Goal: Information Seeking & Learning: Learn about a topic

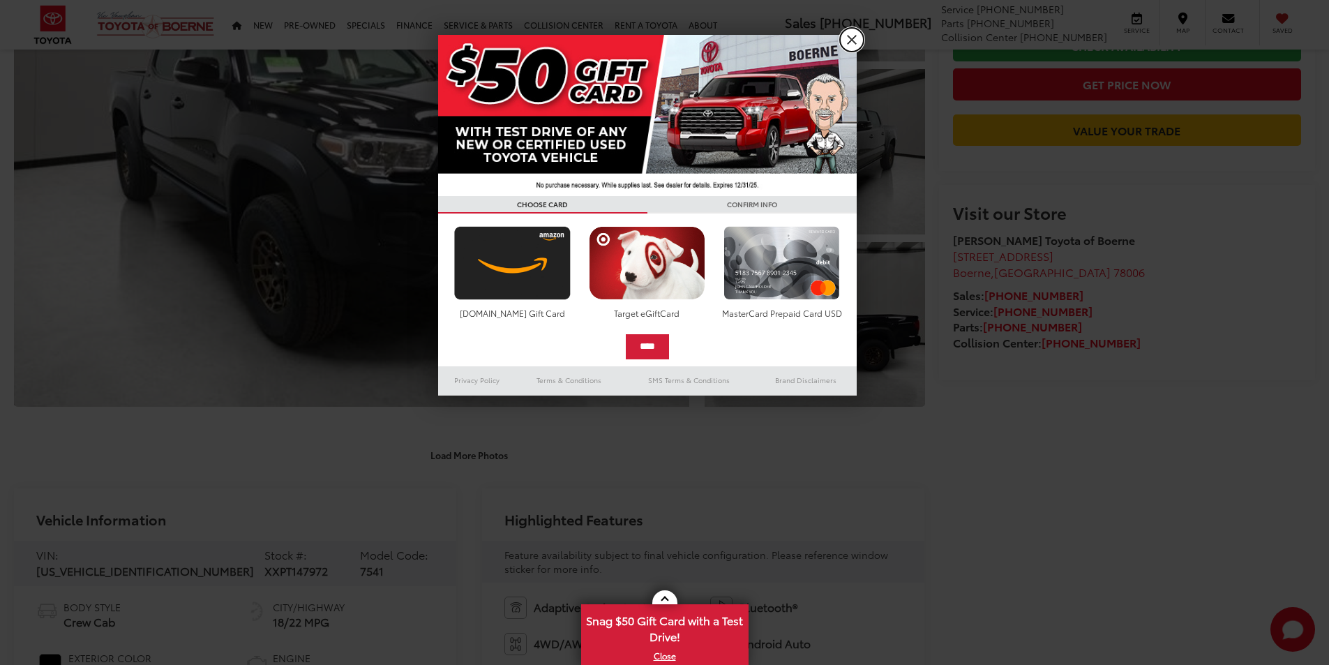
click at [862, 42] on link "X" at bounding box center [852, 40] width 24 height 24
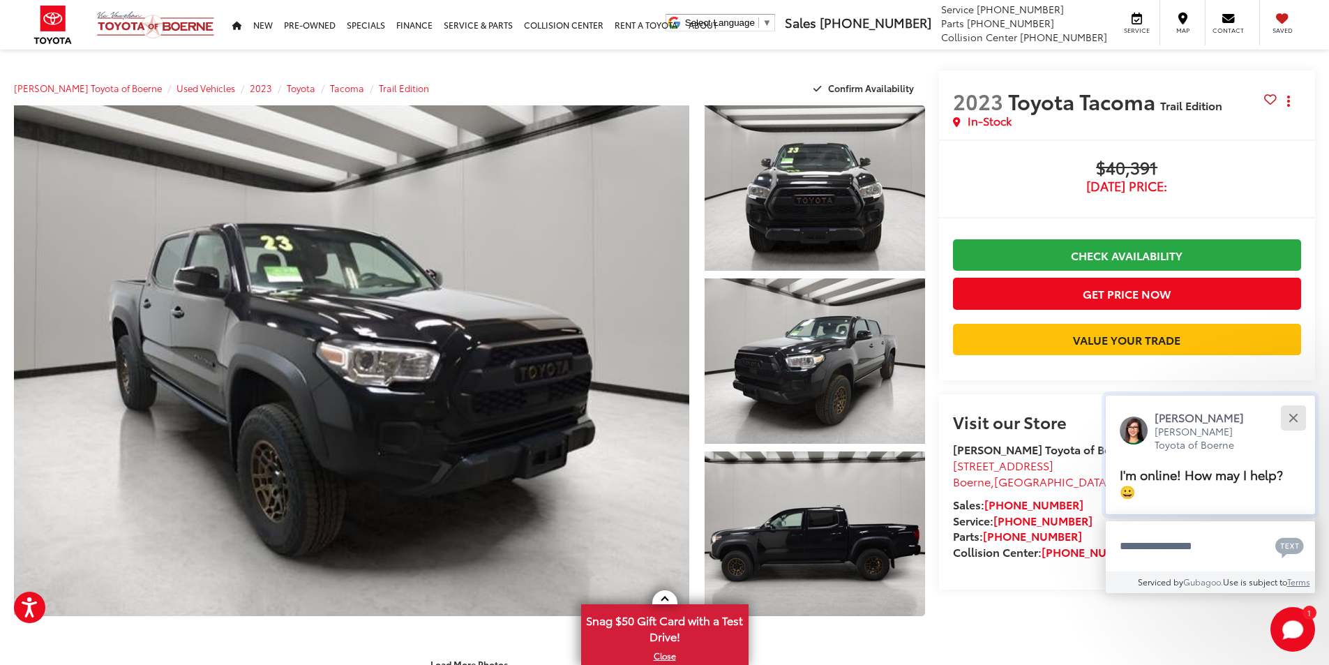
drag, startPoint x: 1295, startPoint y: 414, endPoint x: 1284, endPoint y: 412, distance: 10.7
click at [1295, 415] on div "Close" at bounding box center [1293, 417] width 9 height 9
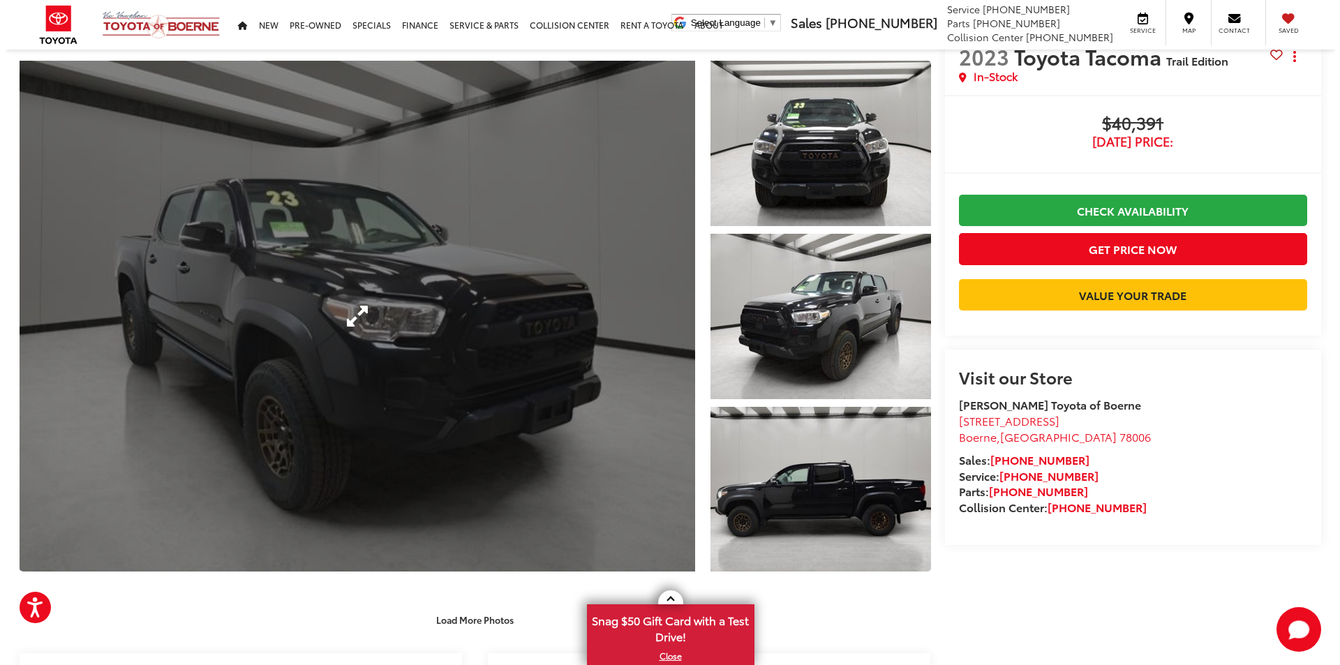
scroll to position [140, 0]
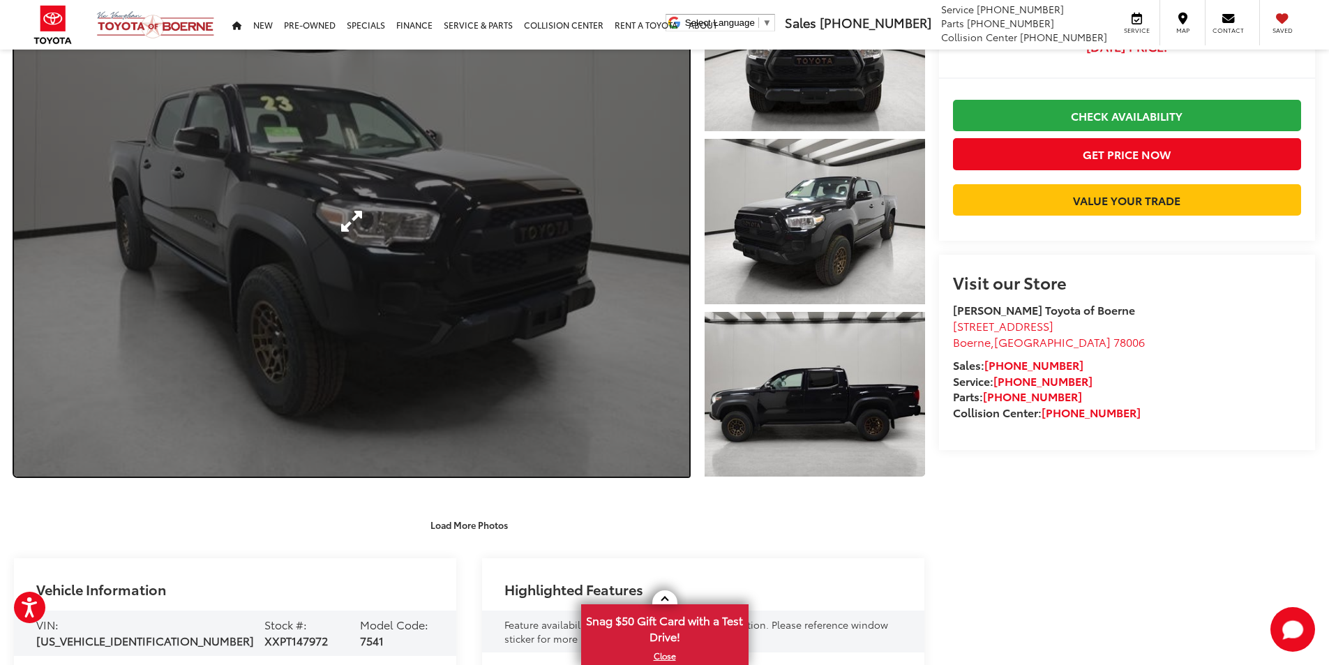
click at [422, 292] on link "Expand Photo 0" at bounding box center [351, 221] width 675 height 511
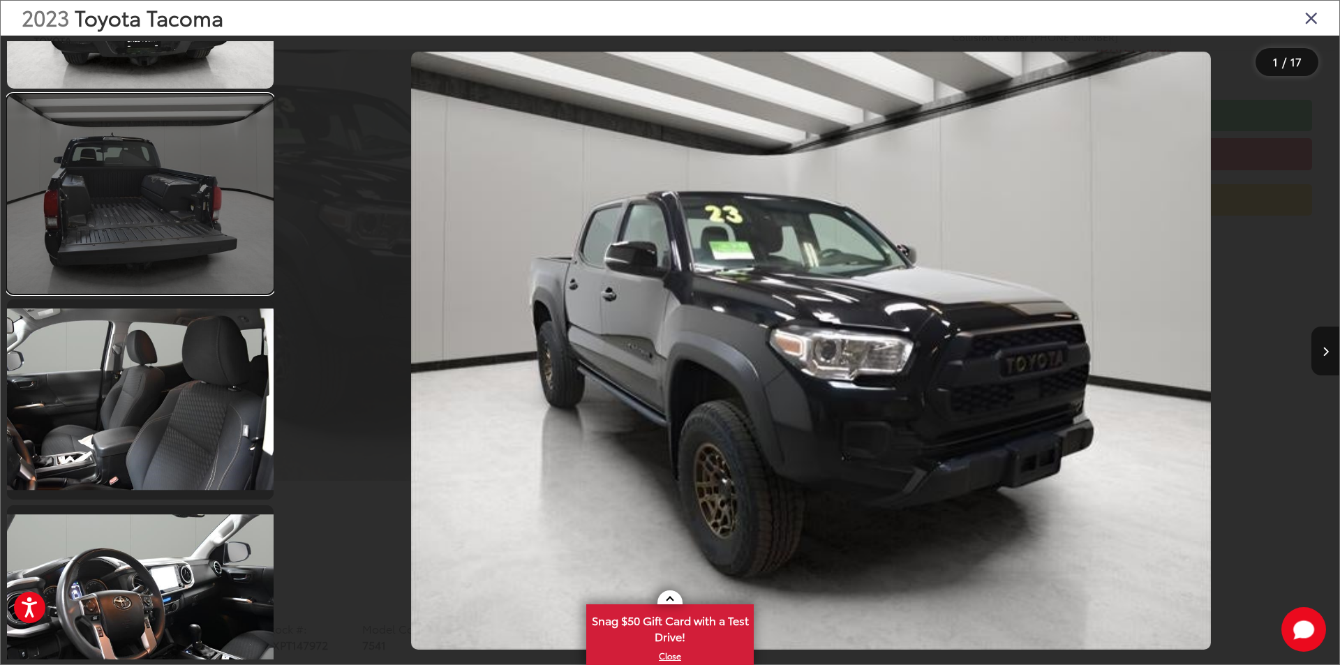
click at [192, 230] on link at bounding box center [140, 194] width 267 height 200
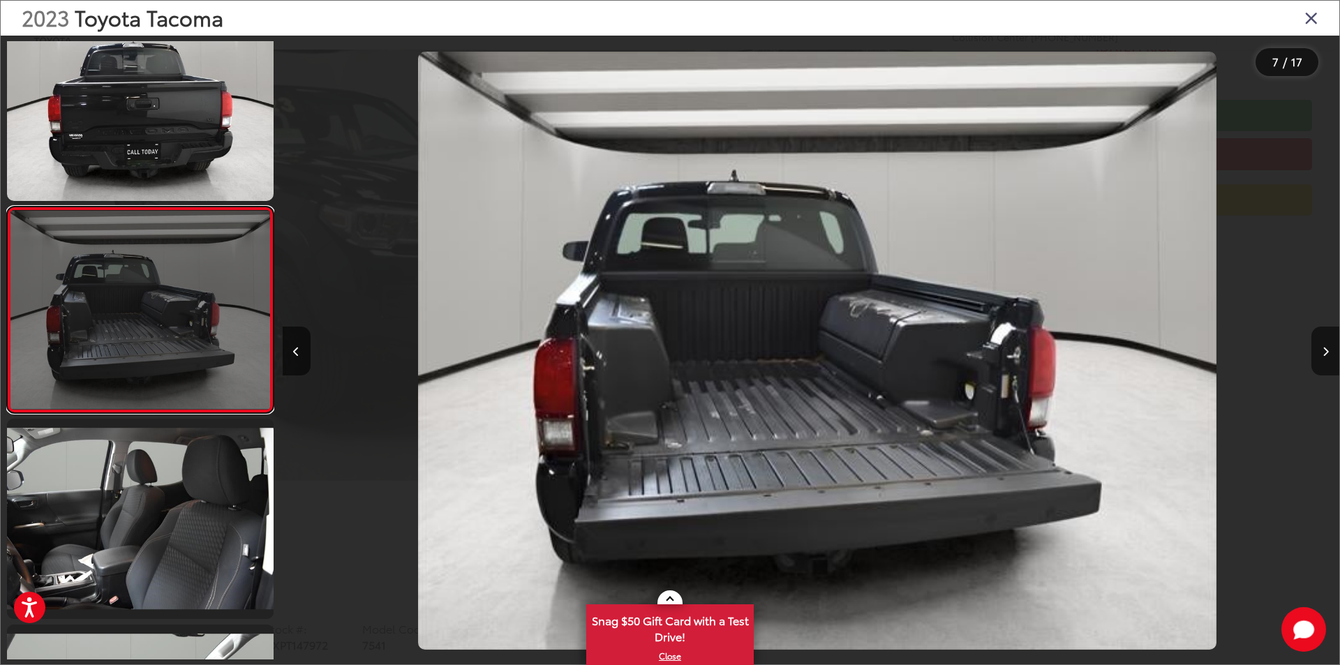
scroll to position [0, 6339]
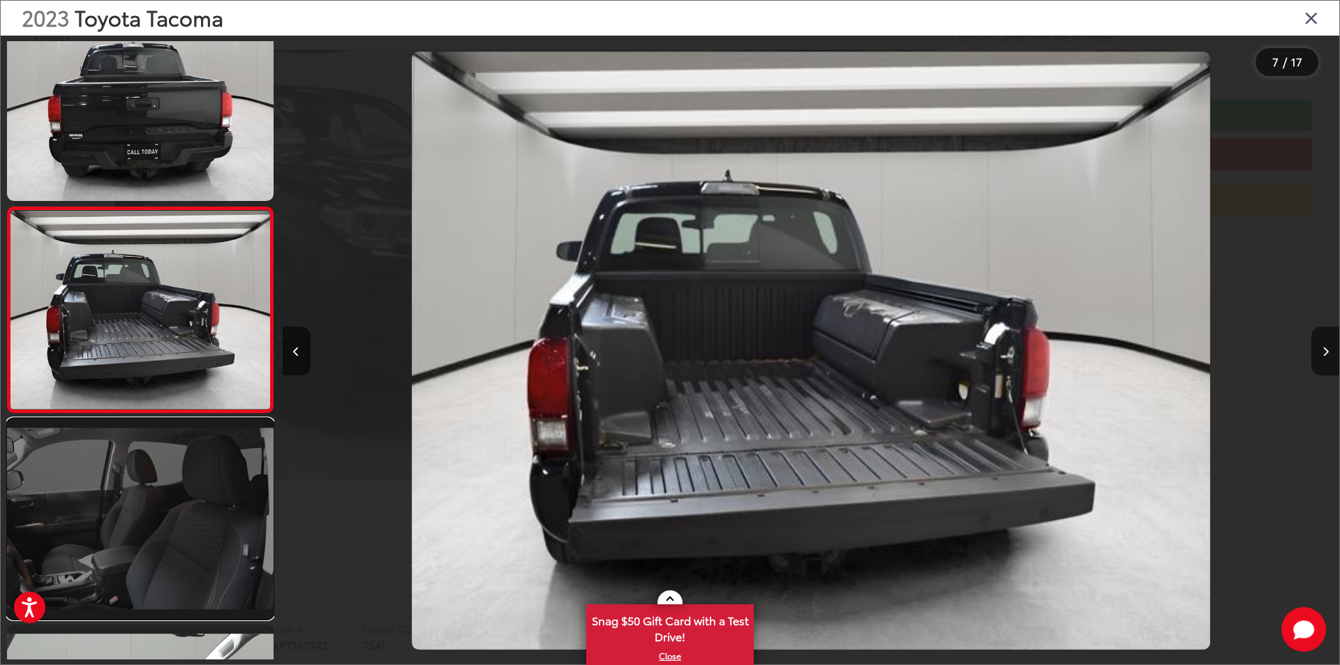
click at [179, 564] on link at bounding box center [140, 519] width 267 height 200
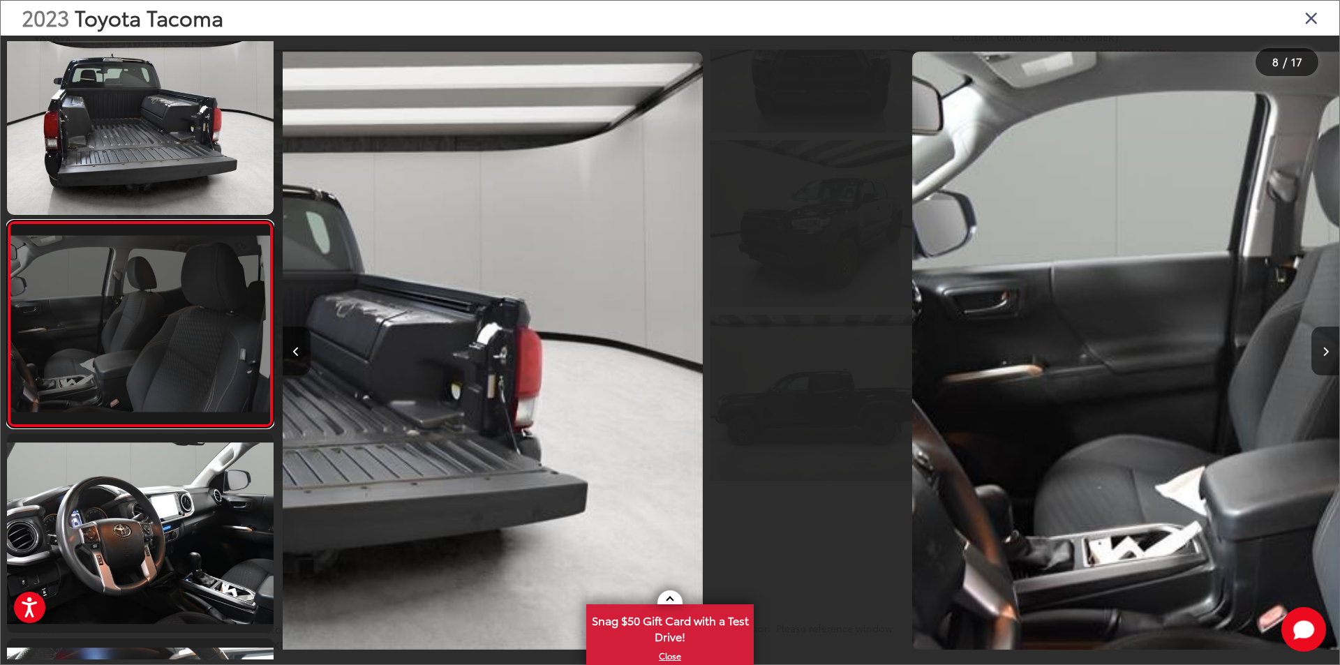
scroll to position [1272, 0]
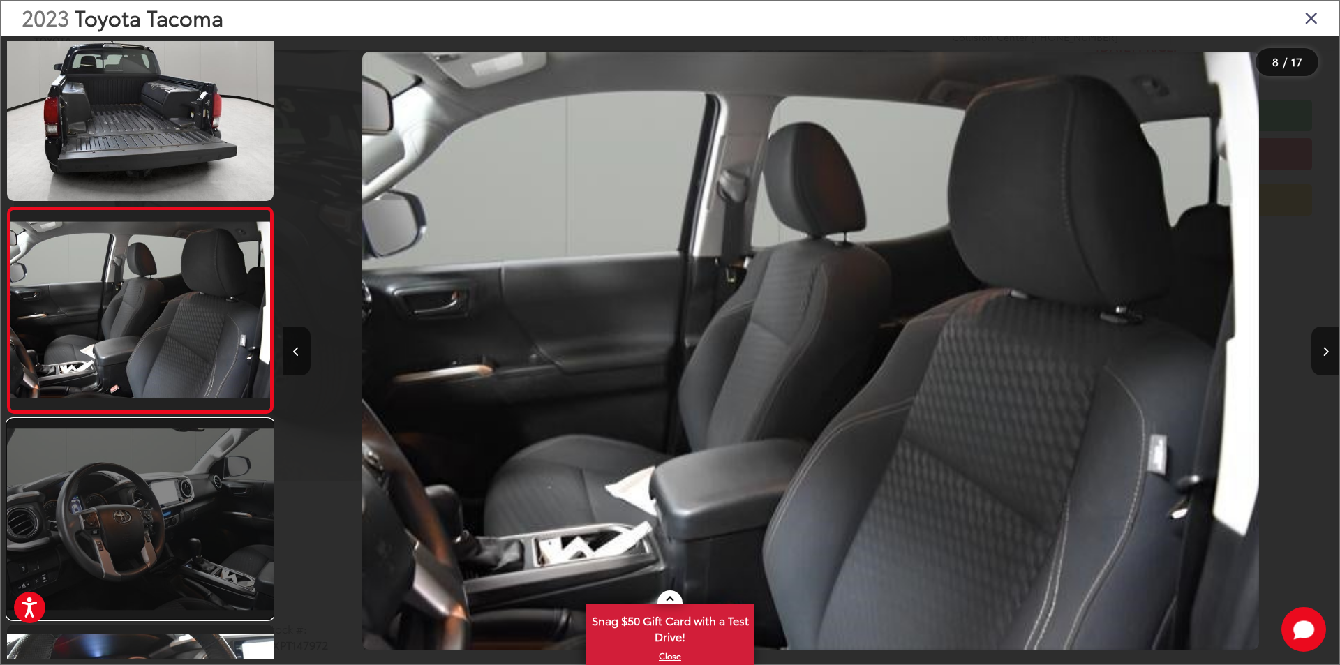
click at [174, 585] on link at bounding box center [140, 519] width 267 height 200
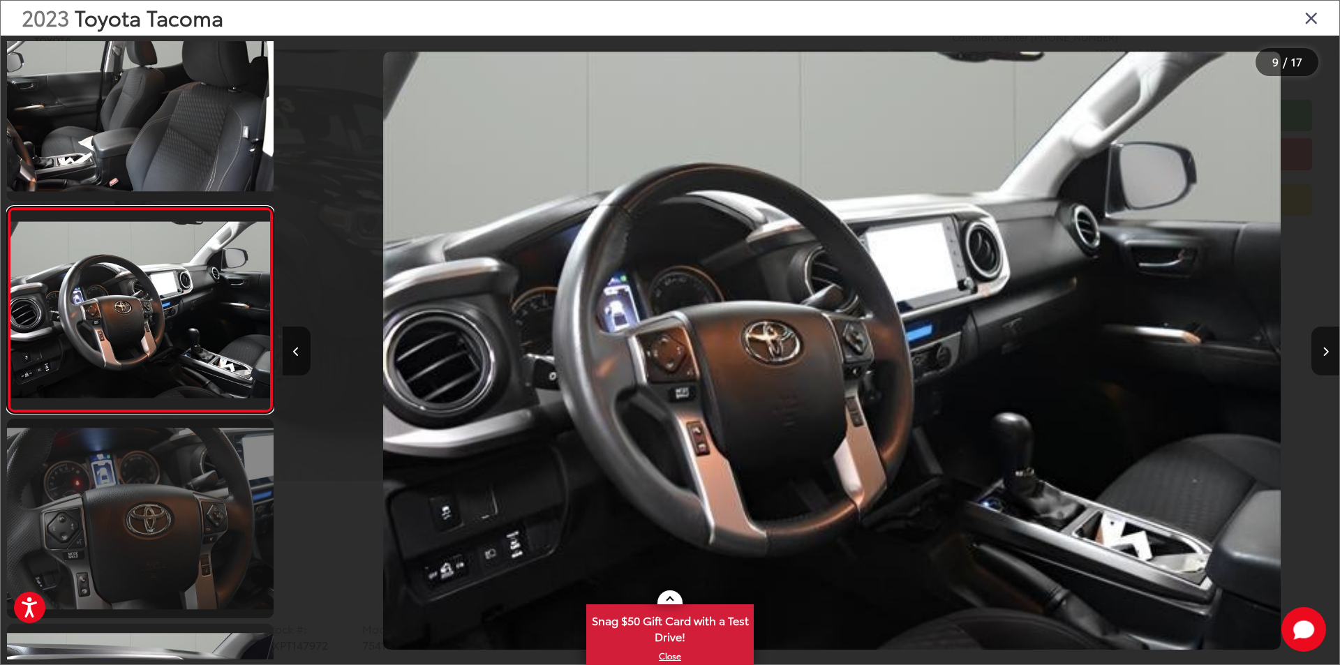
scroll to position [0, 8453]
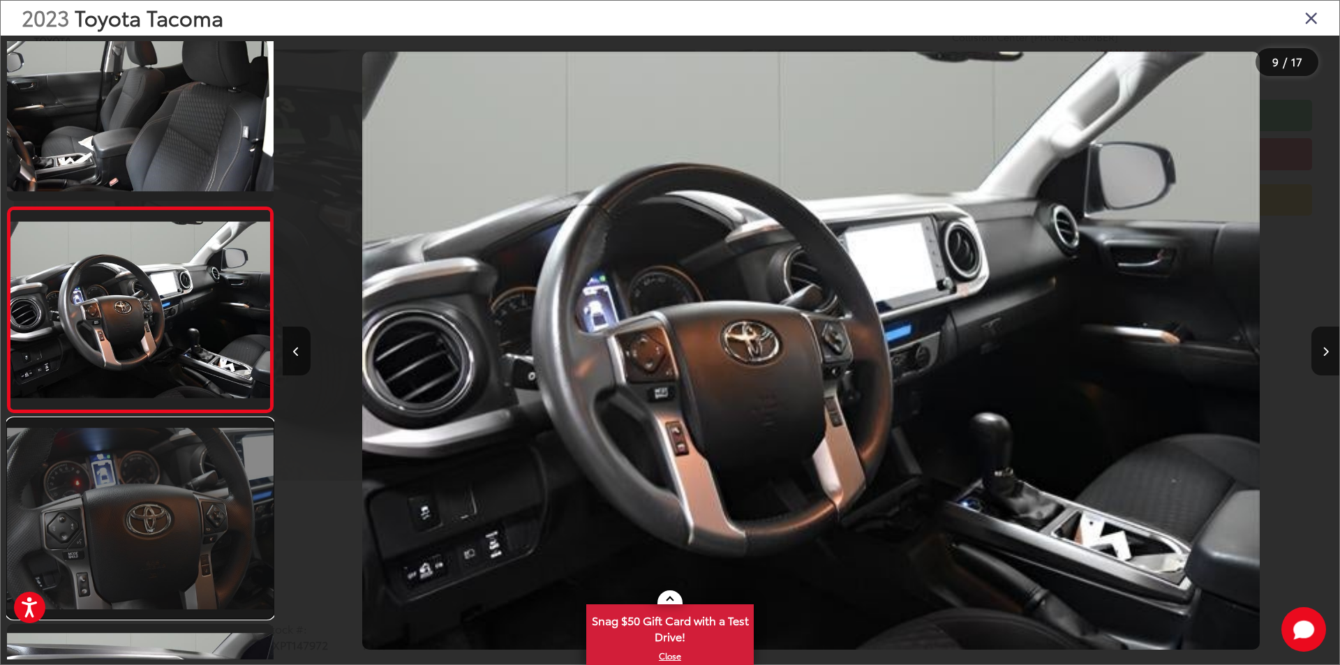
click at [178, 570] on link at bounding box center [140, 519] width 267 height 200
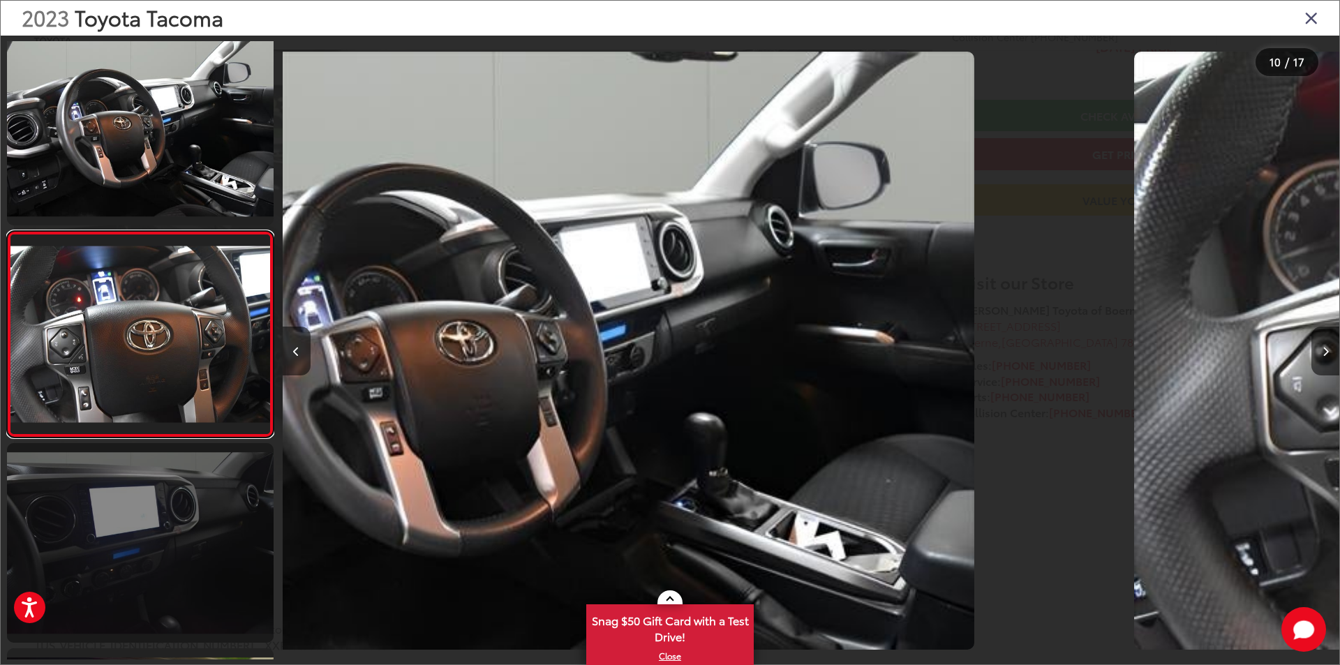
scroll to position [1683, 0]
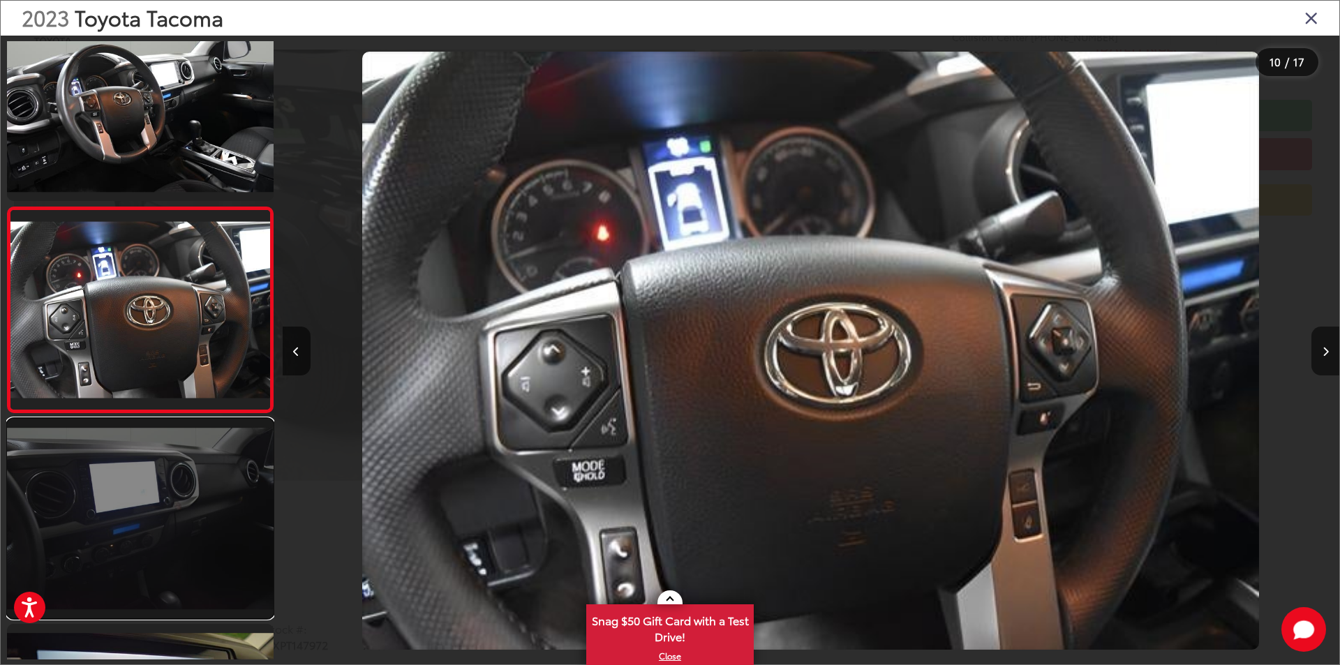
click at [178, 560] on link at bounding box center [140, 519] width 267 height 200
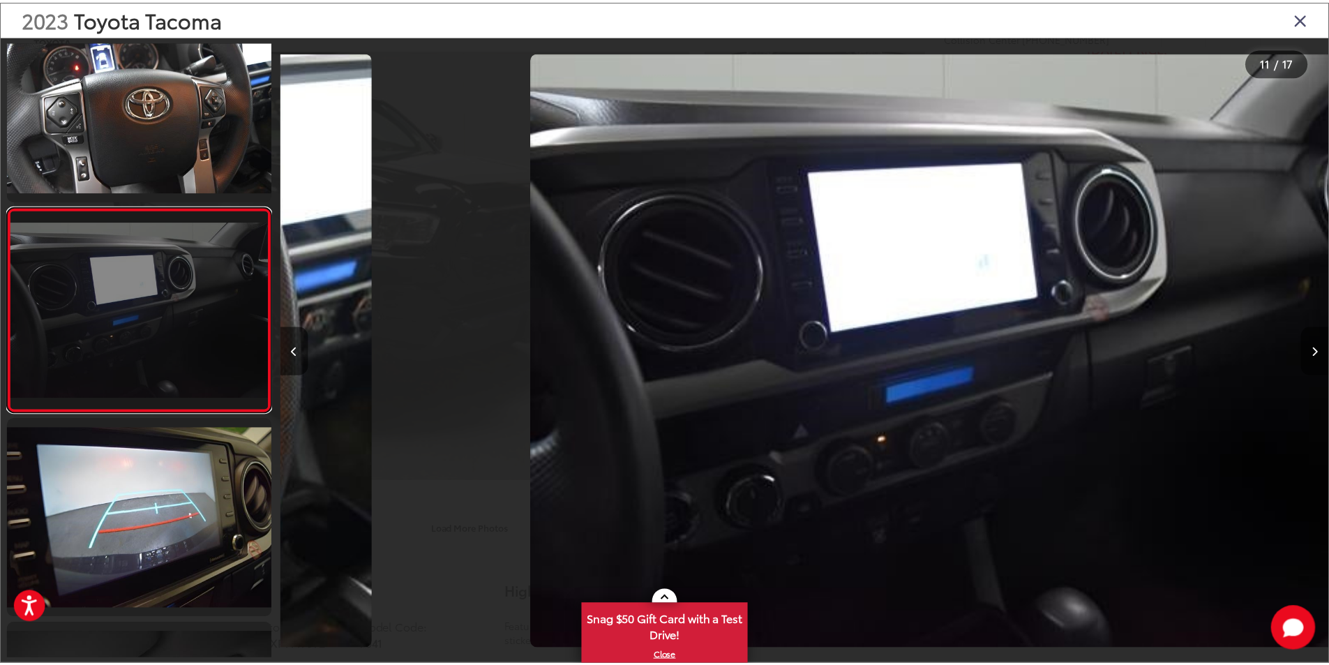
scroll to position [0, 10566]
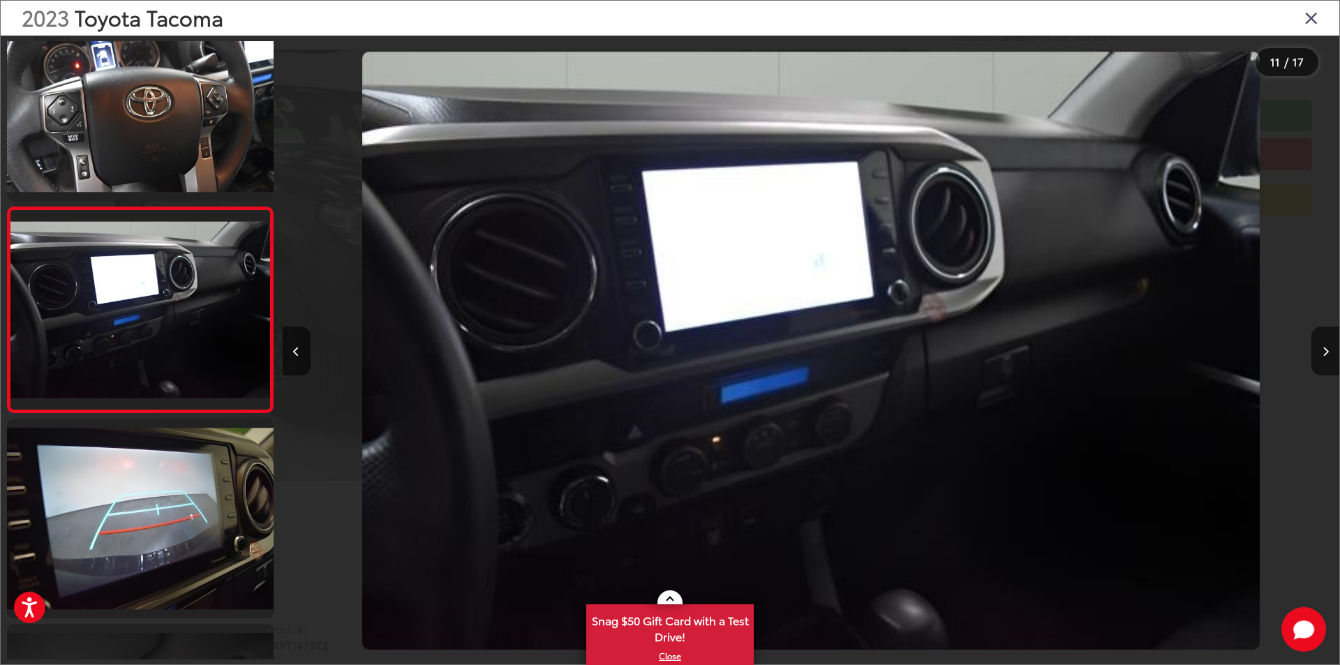
click at [968, 148] on img "2023 Toyota Tacoma Trail Edition 10" at bounding box center [810, 351] width 897 height 599
click at [1314, 20] on icon "Close gallery" at bounding box center [1311, 17] width 14 height 18
